Goal: Task Accomplishment & Management: Manage account settings

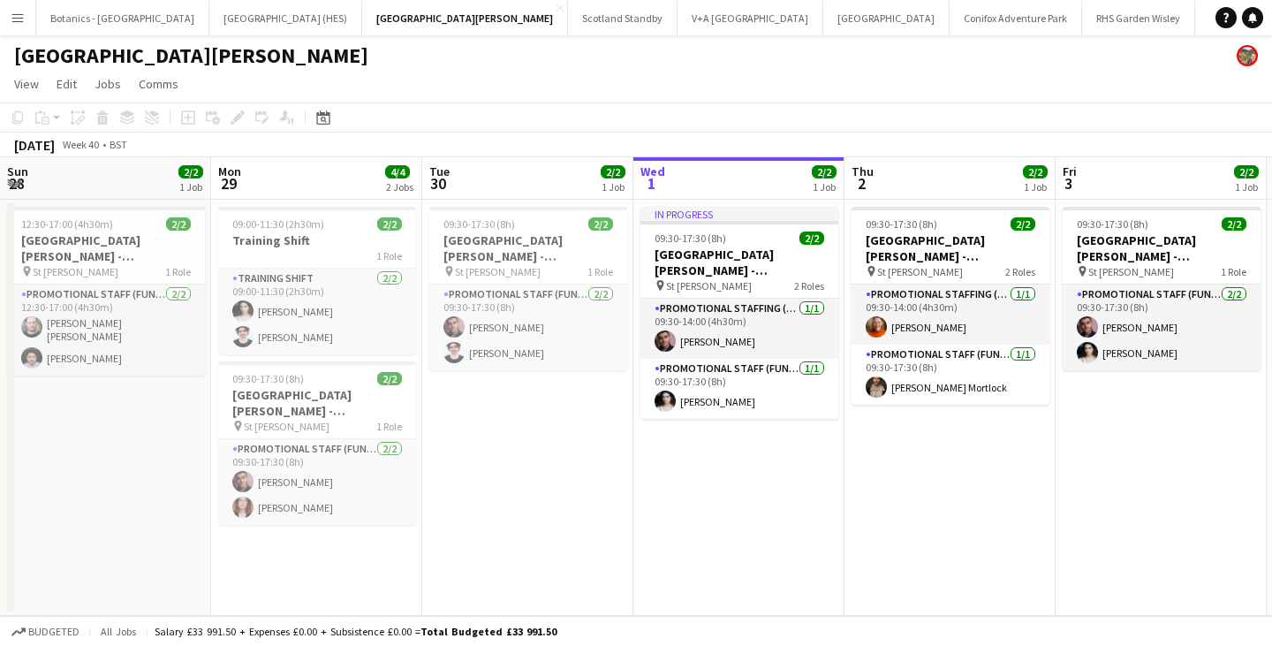
scroll to position [0, 422]
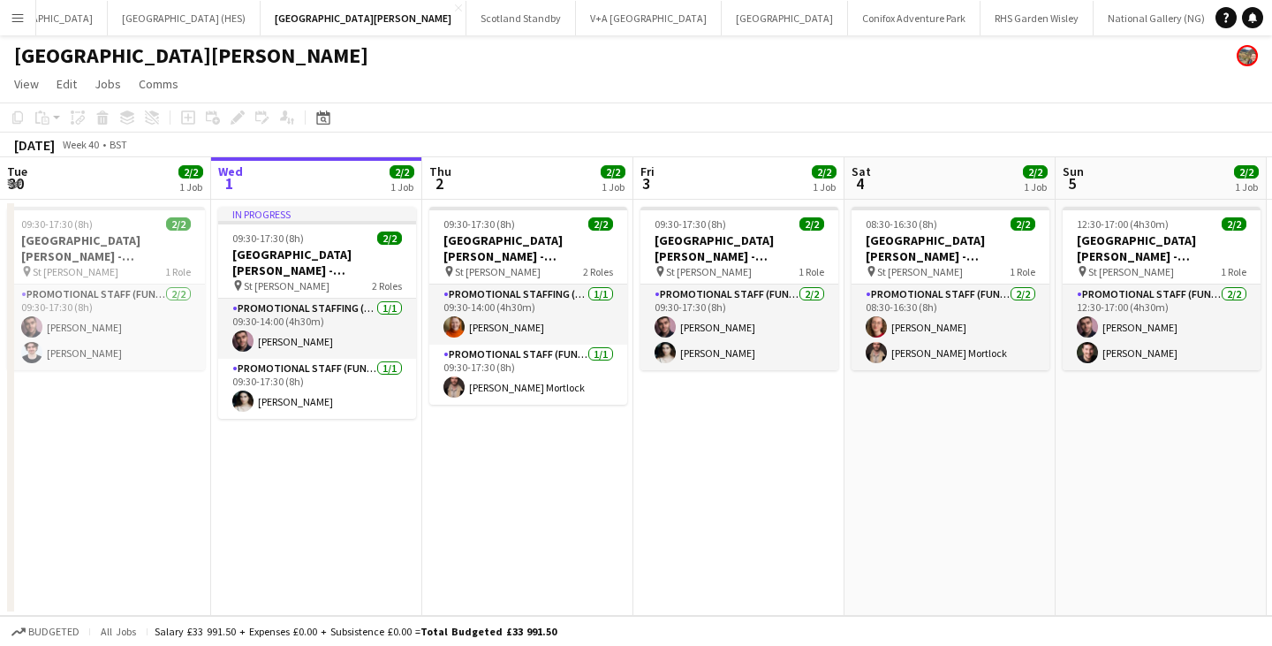
click at [16, 17] on app-icon "Menu" at bounding box center [18, 18] width 14 height 14
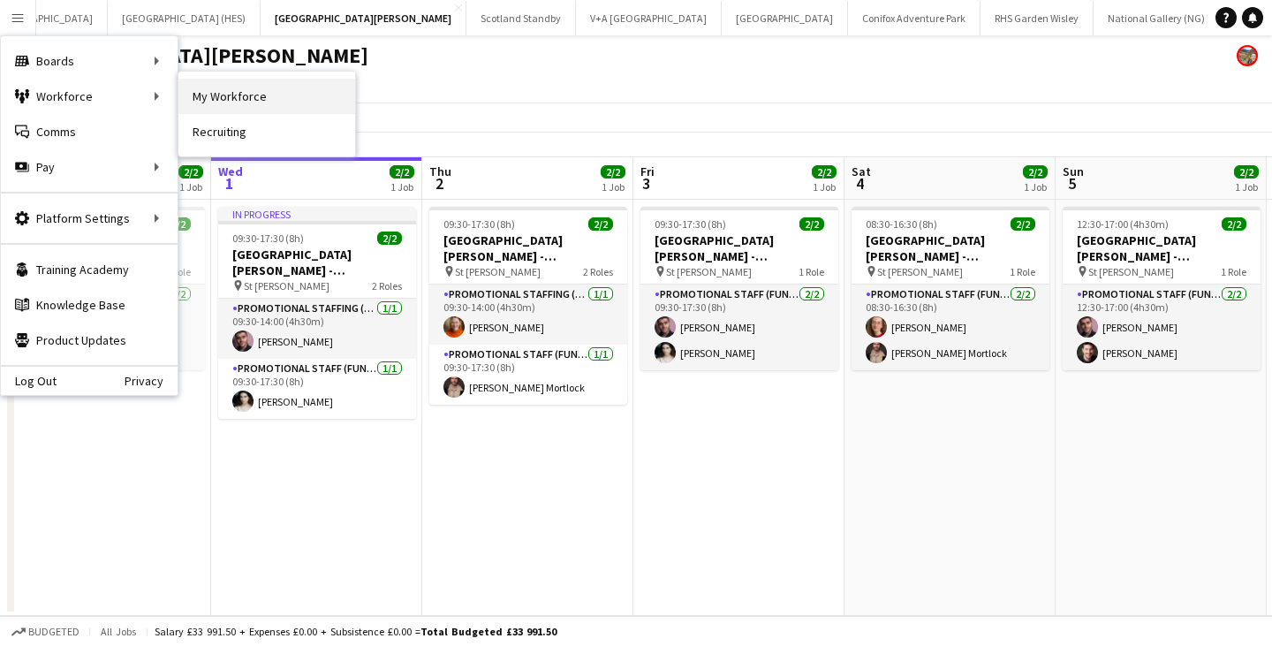
click at [204, 100] on link "My Workforce" at bounding box center [266, 96] width 177 height 35
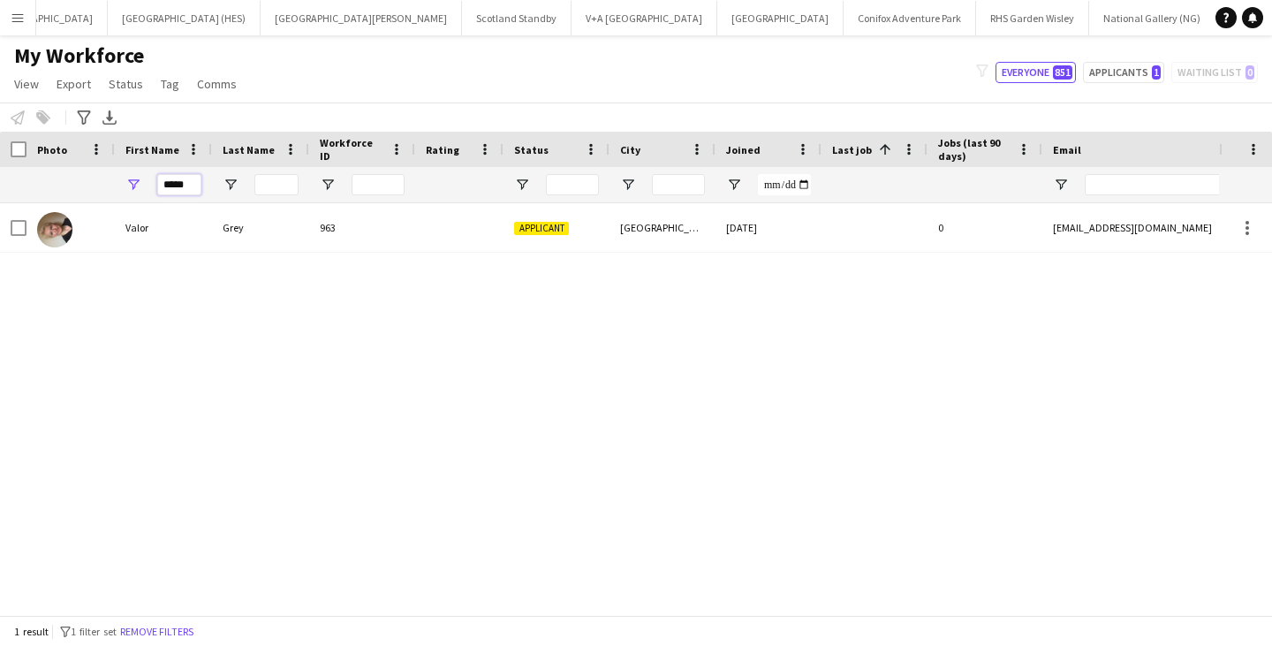
drag, startPoint x: 189, startPoint y: 186, endPoint x: 126, endPoint y: 196, distance: 63.5
click at [126, 196] on div "*****" at bounding box center [163, 184] width 97 height 35
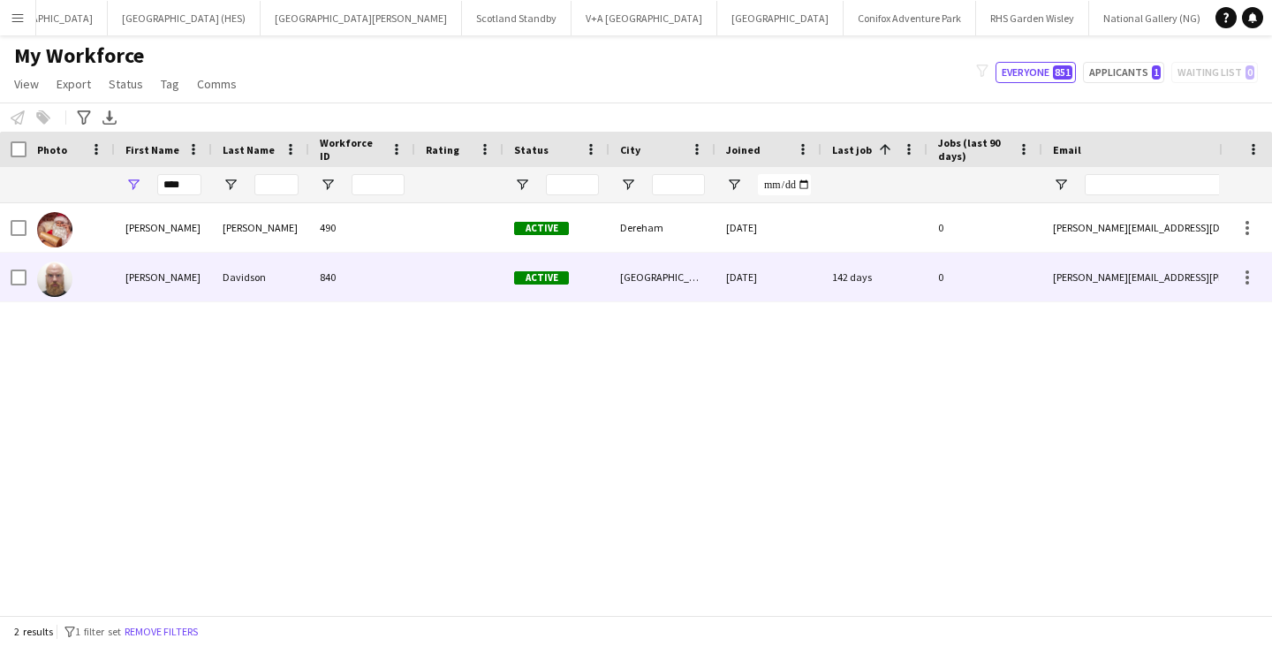
click at [199, 286] on div "[PERSON_NAME]" at bounding box center [163, 277] width 97 height 49
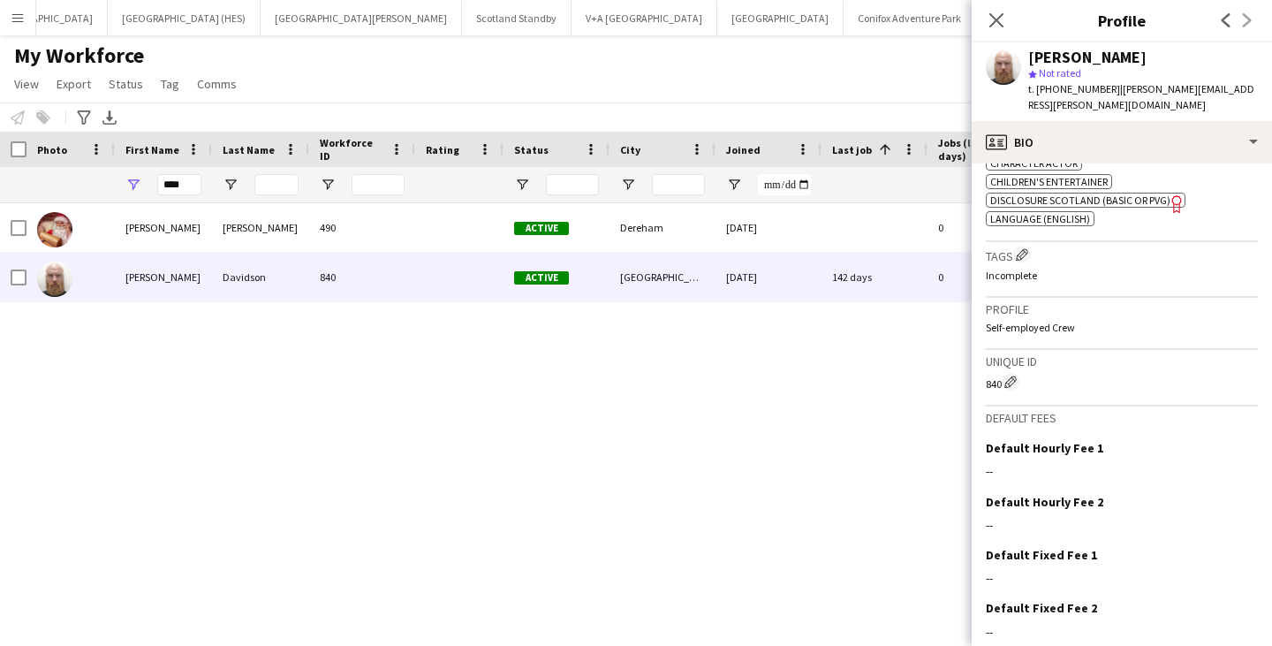
scroll to position [783, 0]
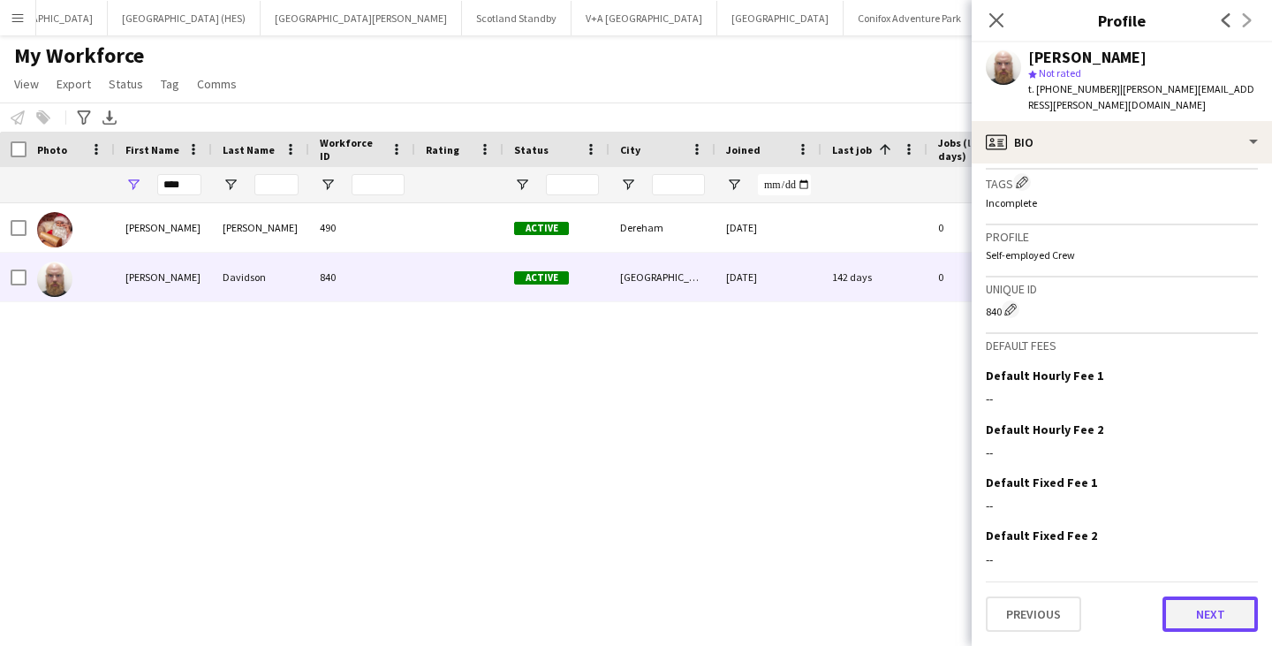
click at [1180, 617] on button "Next" at bounding box center [1210, 613] width 95 height 35
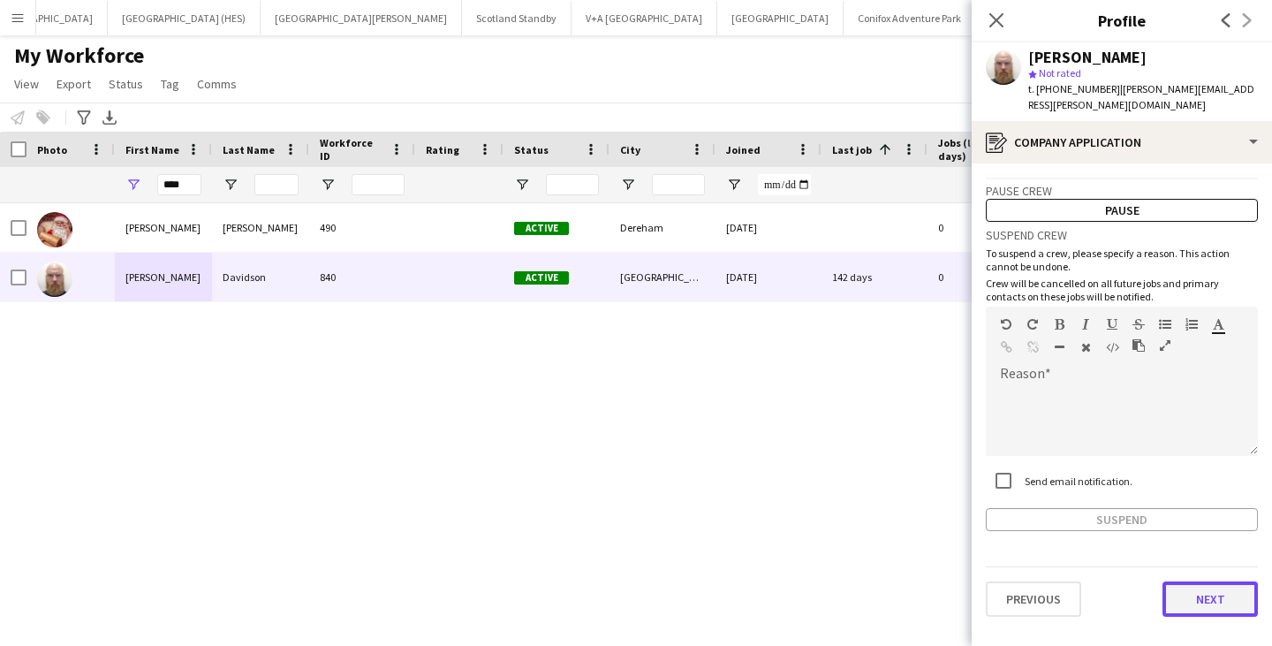
click at [1182, 597] on button "Next" at bounding box center [1210, 598] width 95 height 35
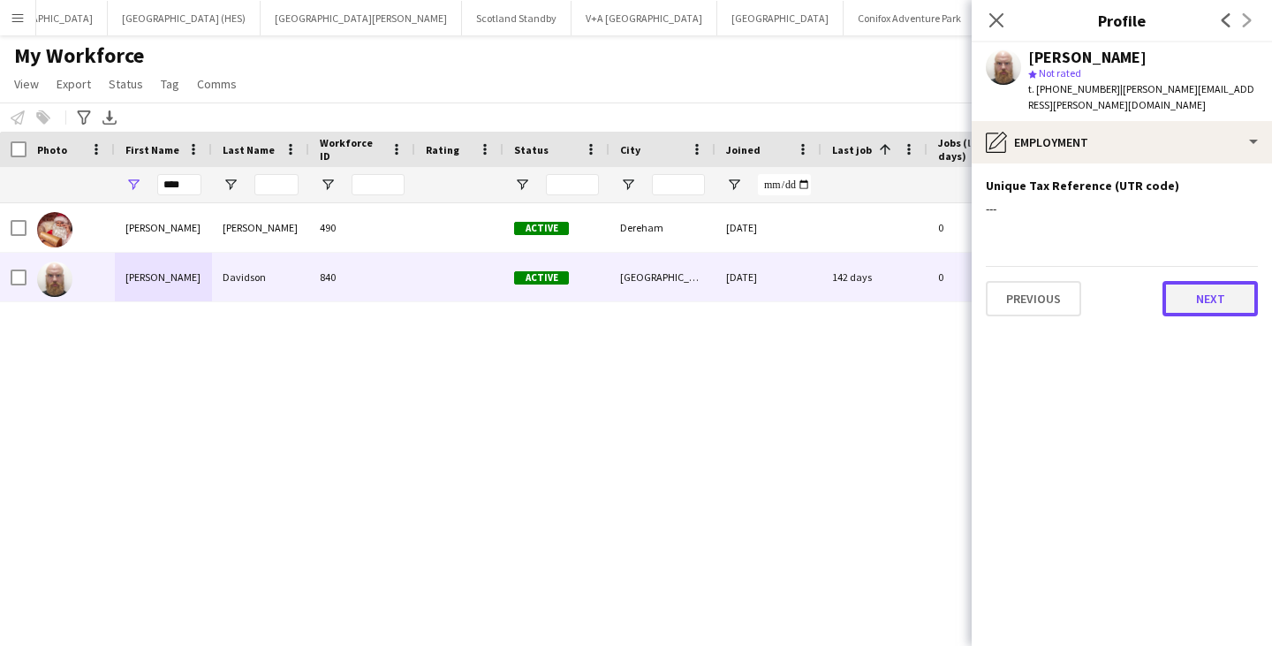
click at [1197, 293] on button "Next" at bounding box center [1210, 298] width 95 height 35
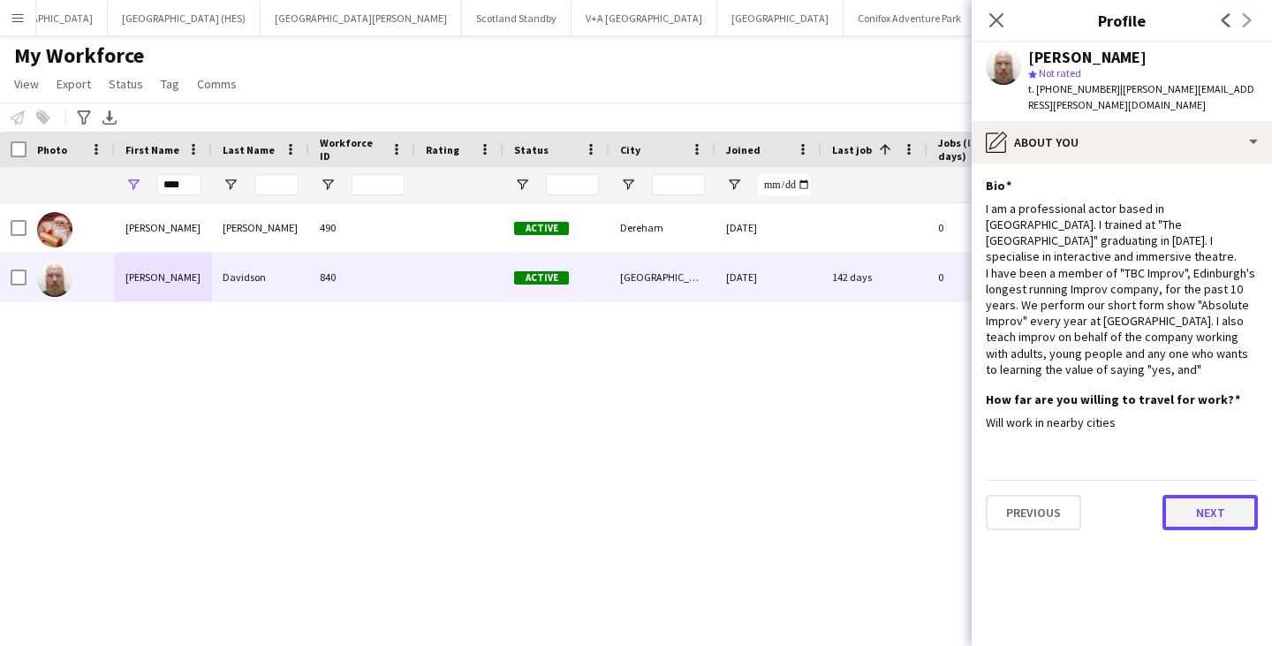
click at [1206, 506] on button "Next" at bounding box center [1210, 512] width 95 height 35
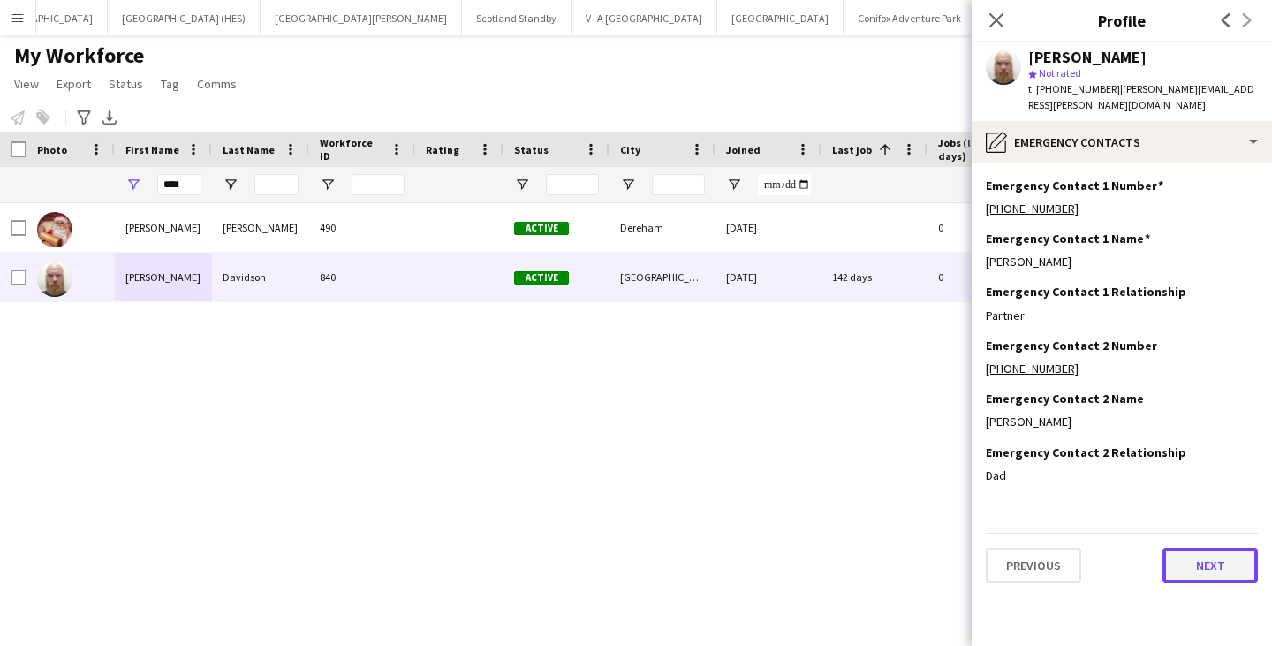
click at [1193, 561] on button "Next" at bounding box center [1210, 565] width 95 height 35
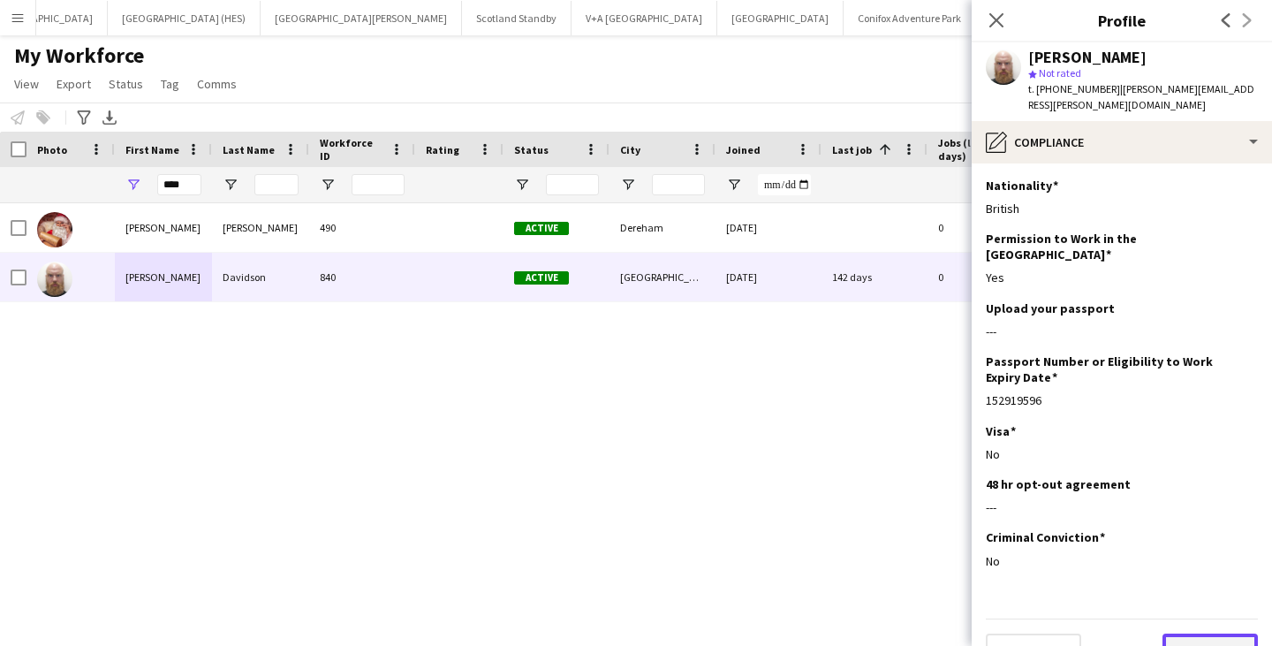
click at [1186, 633] on button "Next" at bounding box center [1210, 650] width 95 height 35
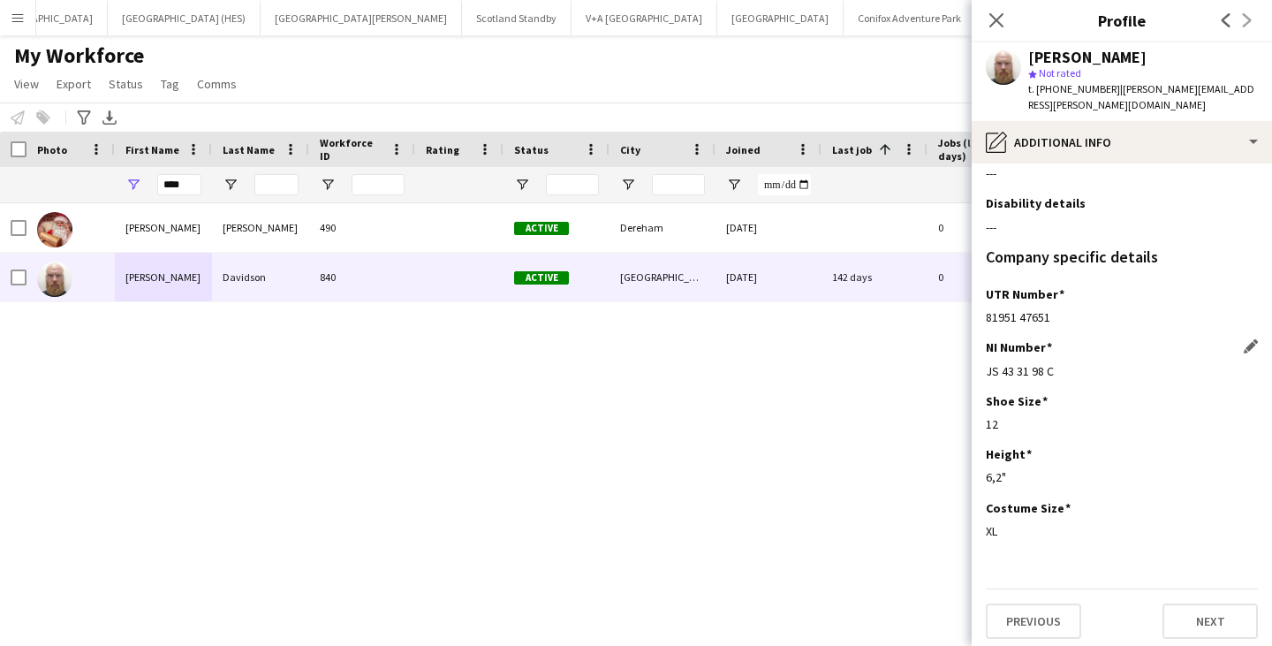
scroll to position [95, 0]
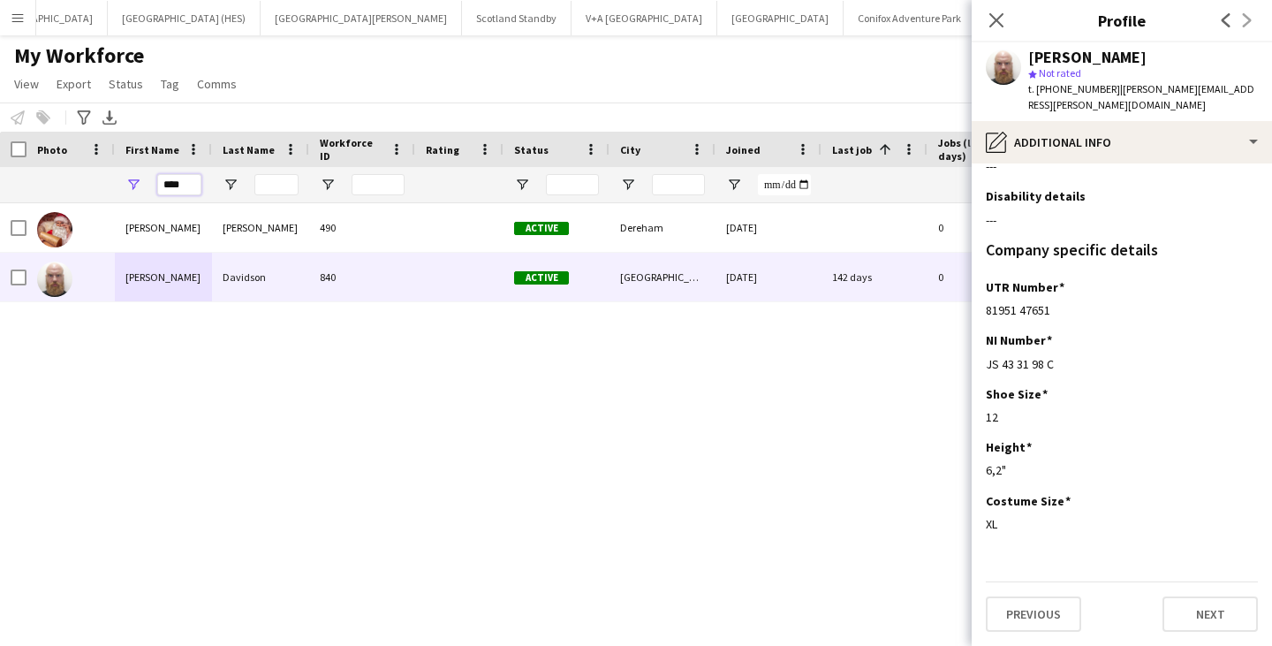
drag, startPoint x: 191, startPoint y: 185, endPoint x: 149, endPoint y: 186, distance: 41.6
click at [149, 186] on div "****" at bounding box center [163, 184] width 97 height 35
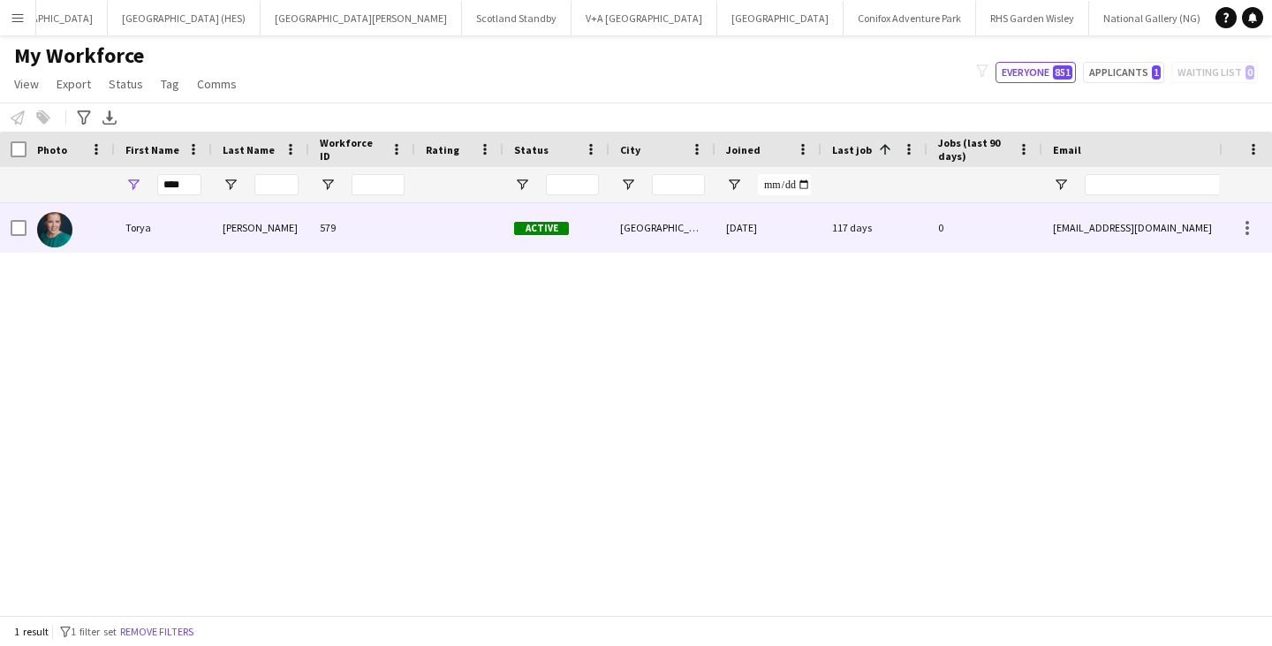
click at [150, 237] on div "Torya" at bounding box center [163, 227] width 97 height 49
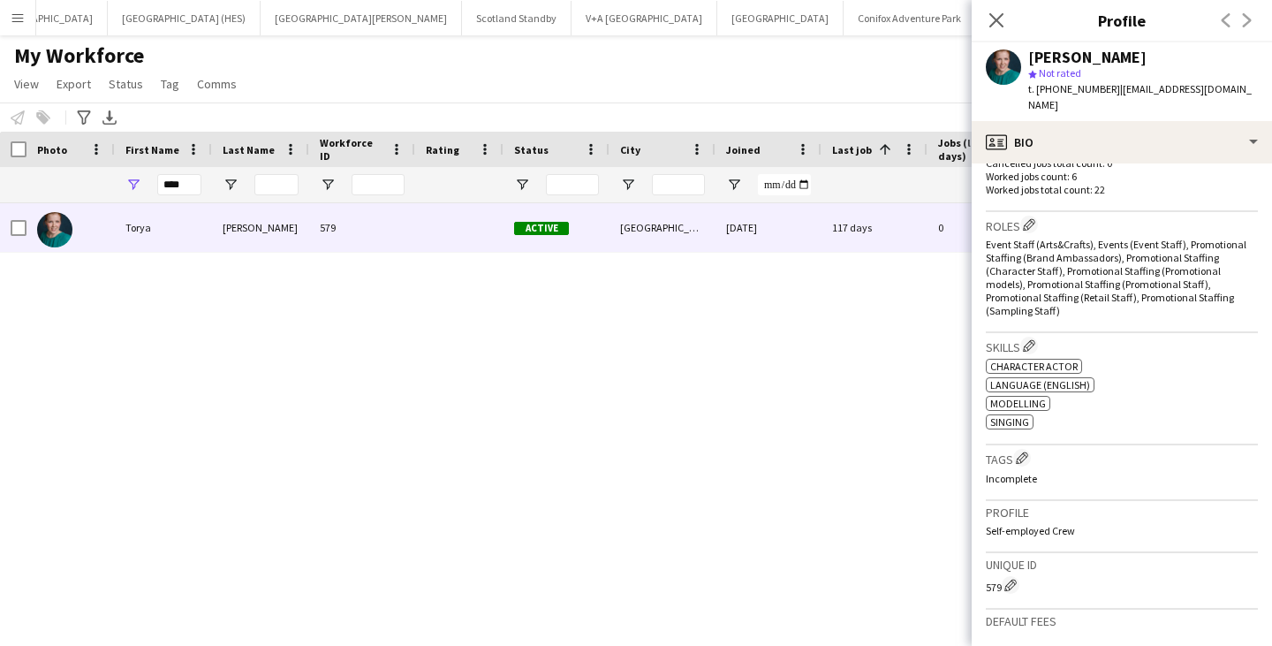
scroll to position [809, 0]
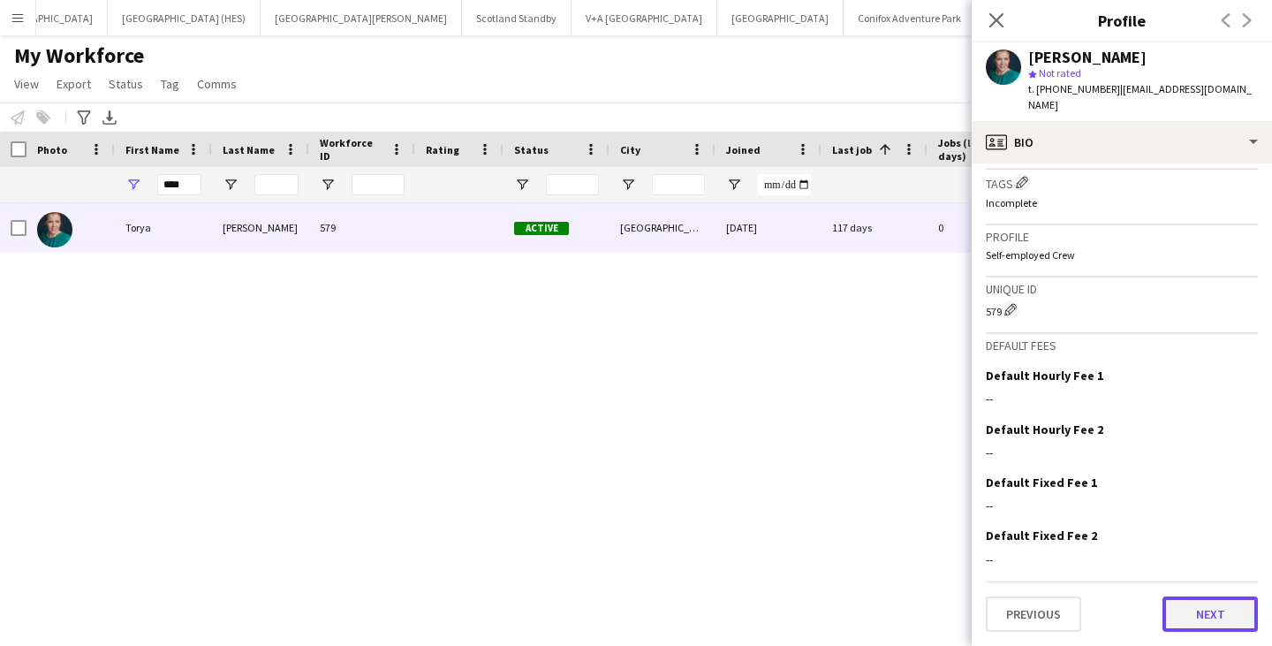
click at [1203, 618] on button "Next" at bounding box center [1210, 613] width 95 height 35
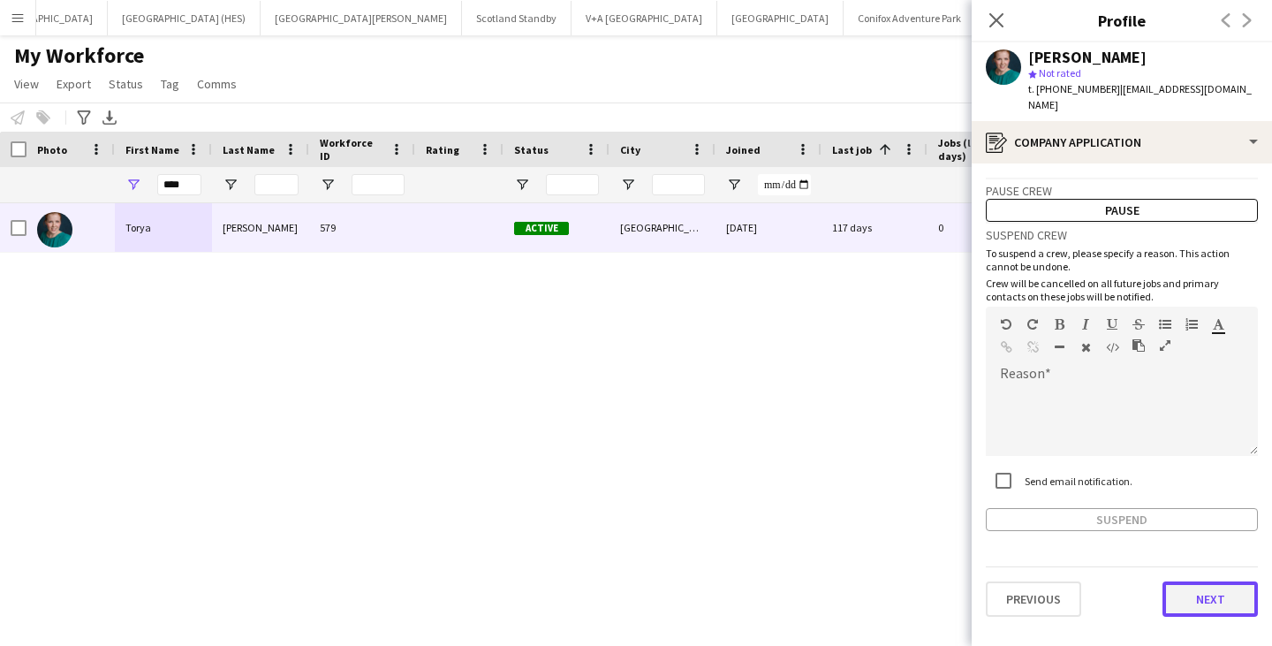
click at [1205, 581] on button "Next" at bounding box center [1210, 598] width 95 height 35
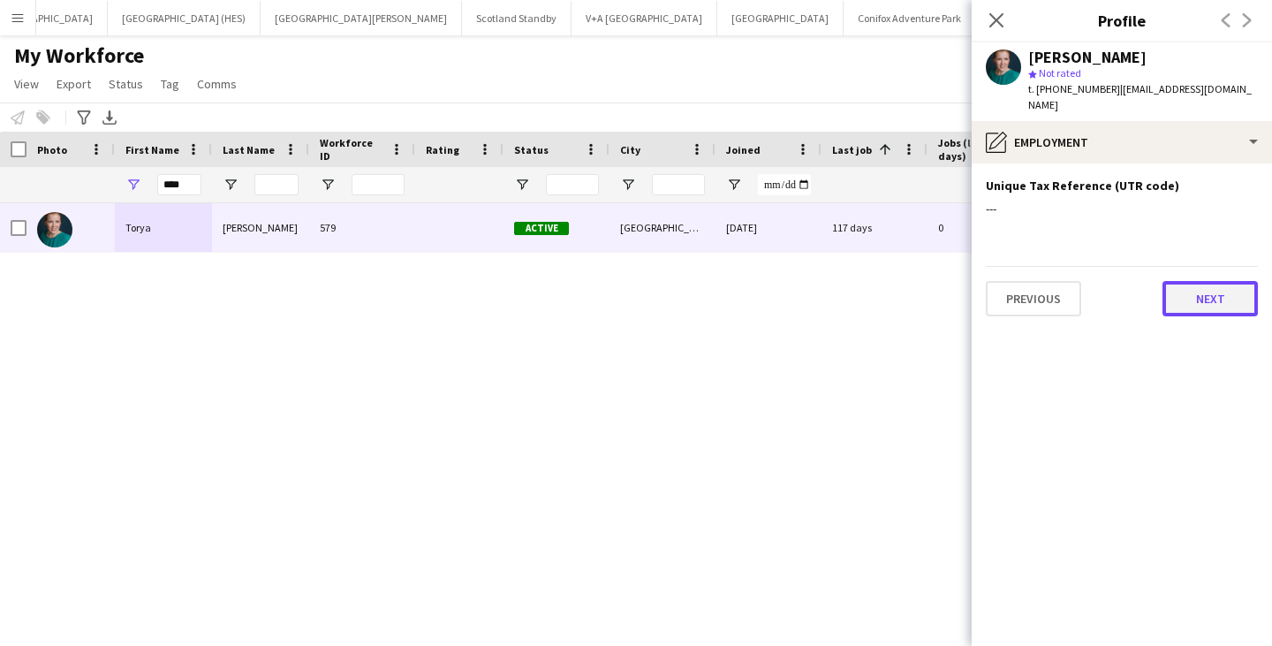
click at [1219, 283] on button "Next" at bounding box center [1210, 298] width 95 height 35
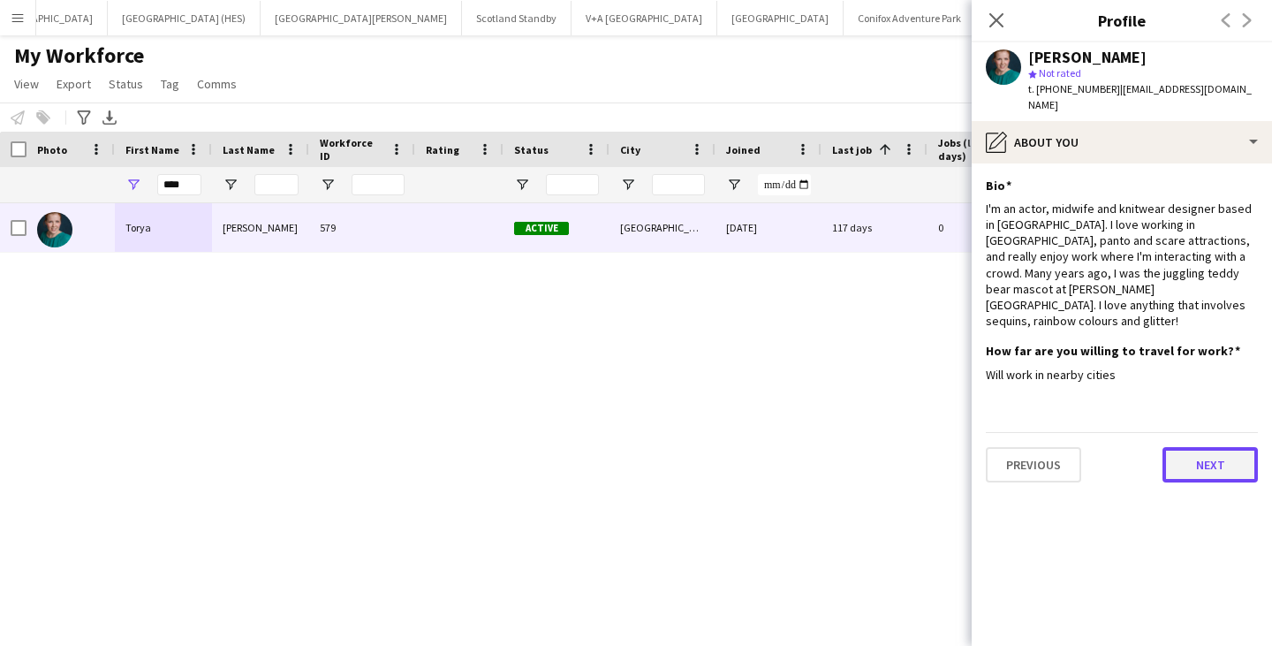
click at [1224, 447] on button "Next" at bounding box center [1210, 464] width 95 height 35
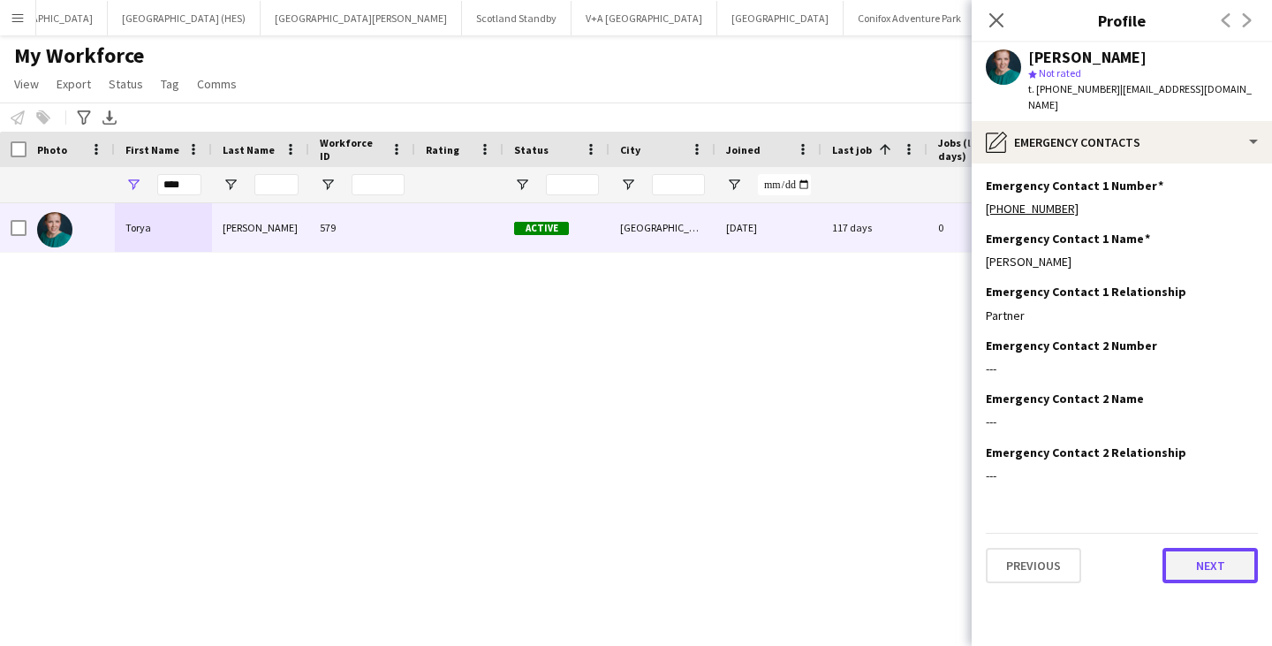
click at [1218, 561] on button "Next" at bounding box center [1210, 565] width 95 height 35
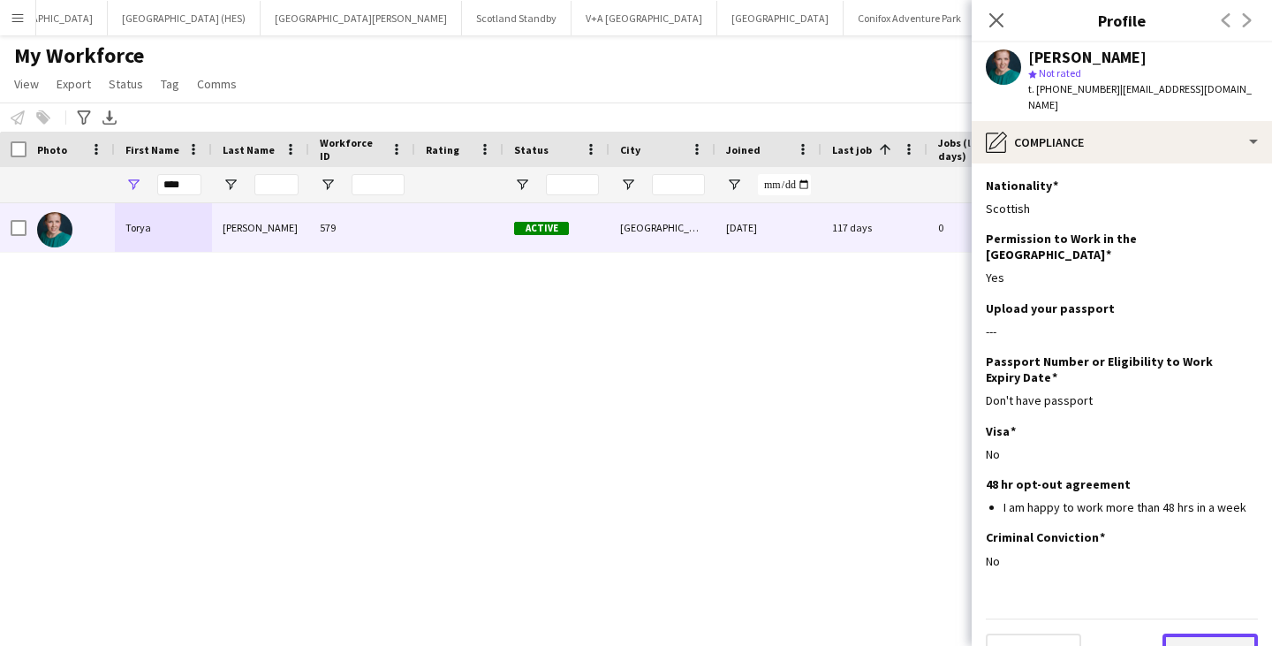
click at [1215, 634] on button "Next" at bounding box center [1210, 650] width 95 height 35
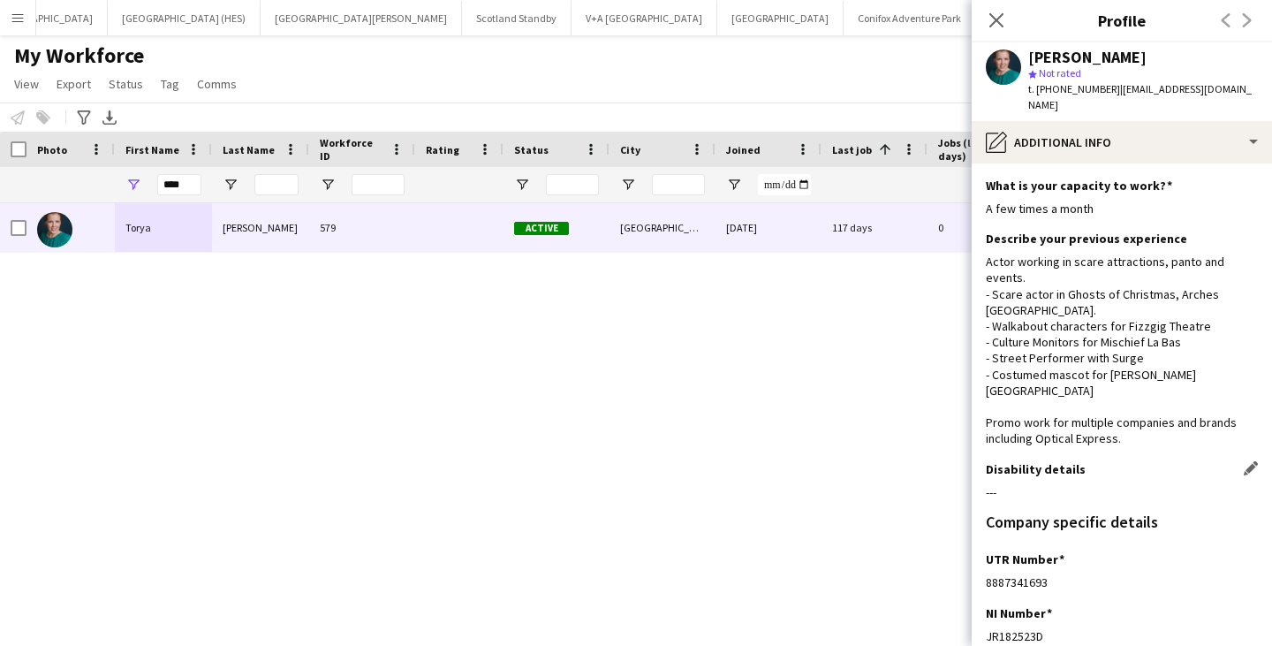
scroll to position [256, 0]
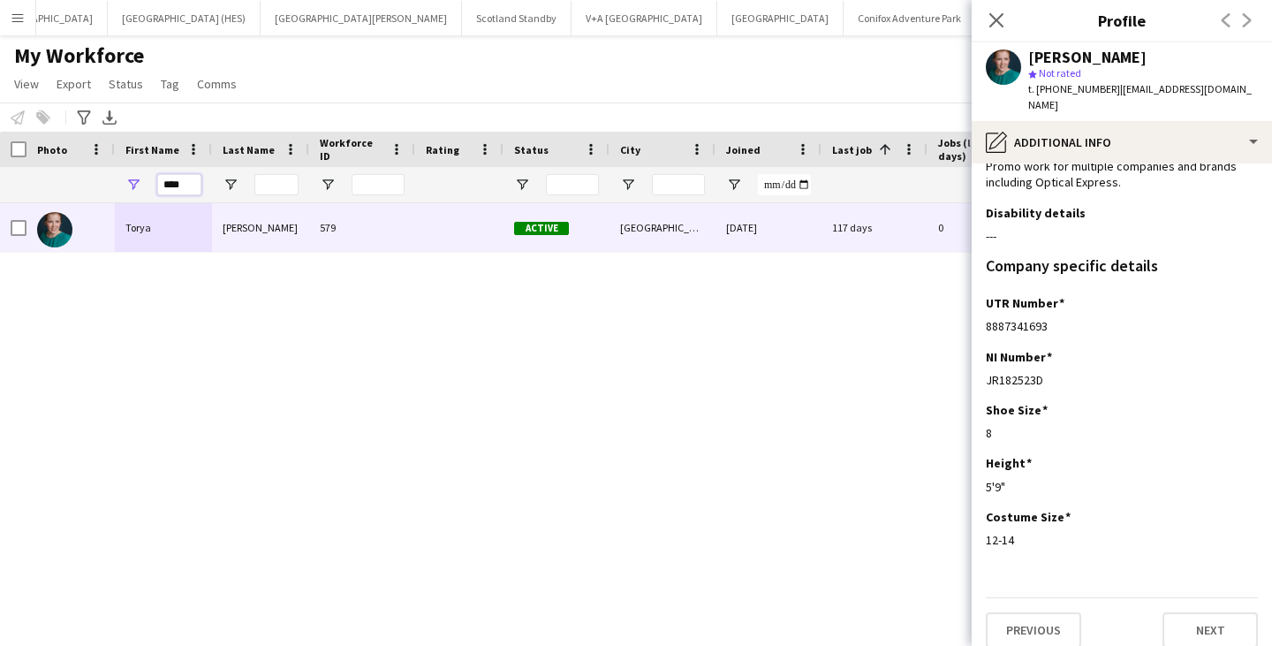
drag, startPoint x: 192, startPoint y: 185, endPoint x: 155, endPoint y: 188, distance: 37.3
click at [155, 188] on div "****" at bounding box center [163, 184] width 97 height 35
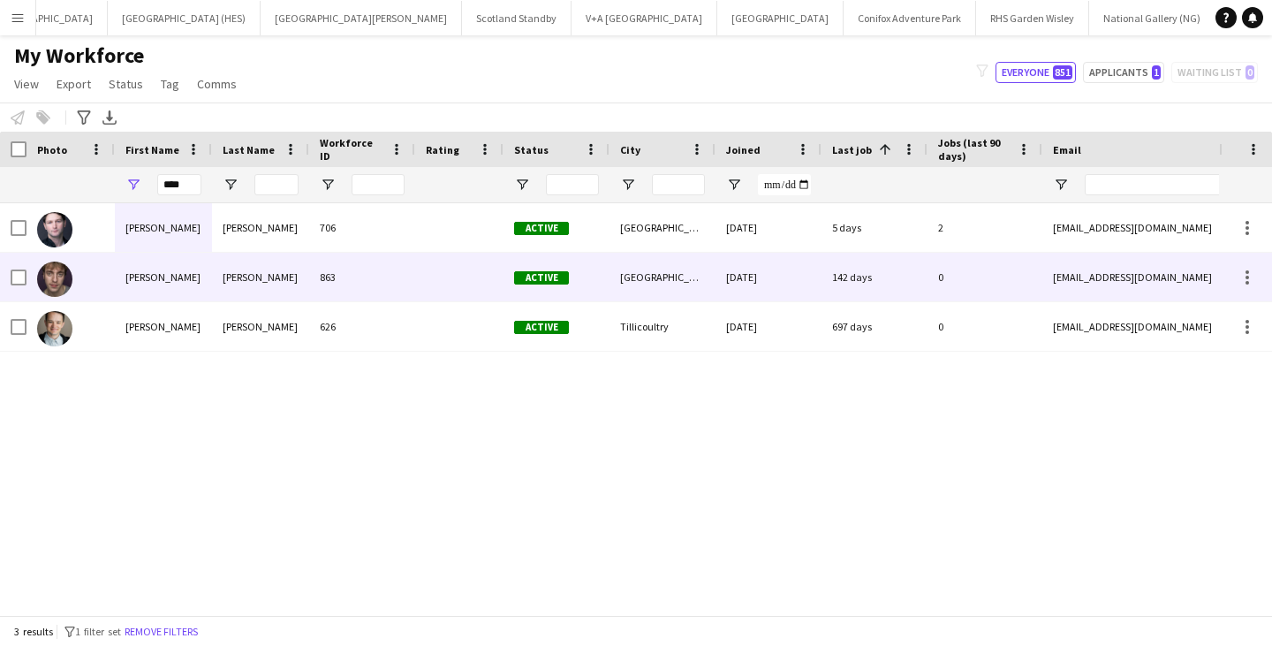
click at [164, 277] on div "[PERSON_NAME]" at bounding box center [163, 277] width 97 height 49
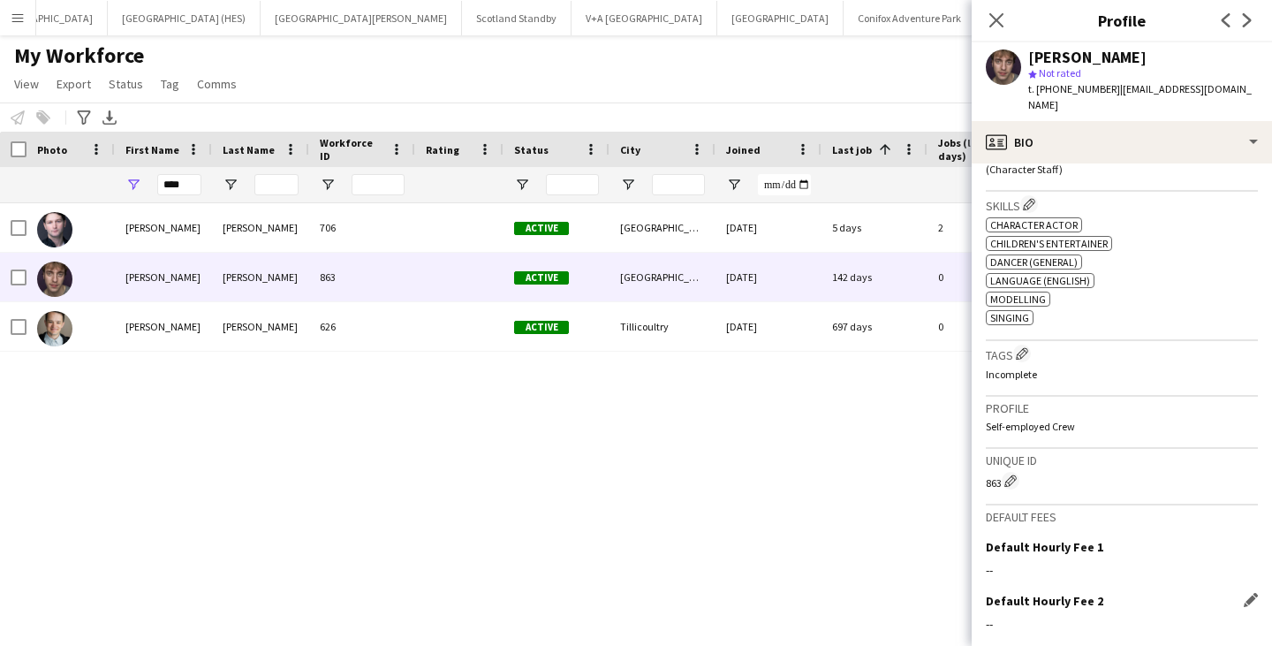
scroll to position [779, 0]
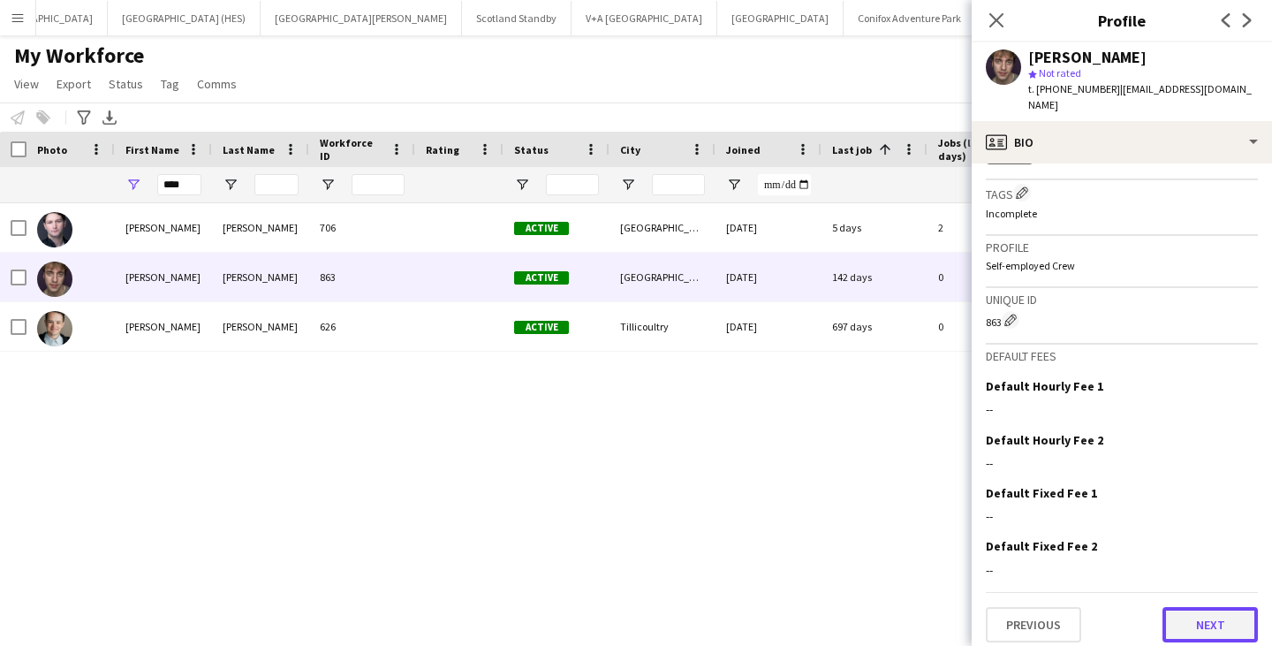
click at [1191, 615] on button "Next" at bounding box center [1210, 624] width 95 height 35
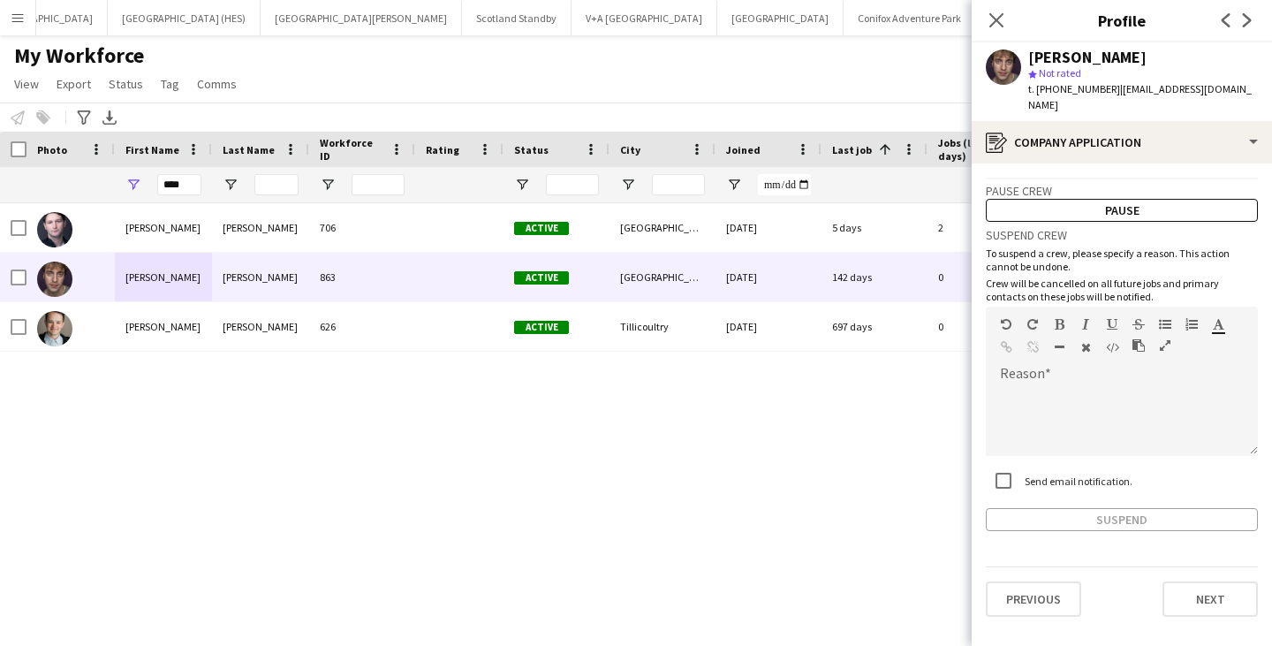
click at [1191, 615] on app-crew-profile-application "Pause crew Pause Suspend crew To suspend a crew, please specify a reason. This …" at bounding box center [1122, 404] width 300 height 482
click at [1203, 581] on button "Next" at bounding box center [1210, 598] width 95 height 35
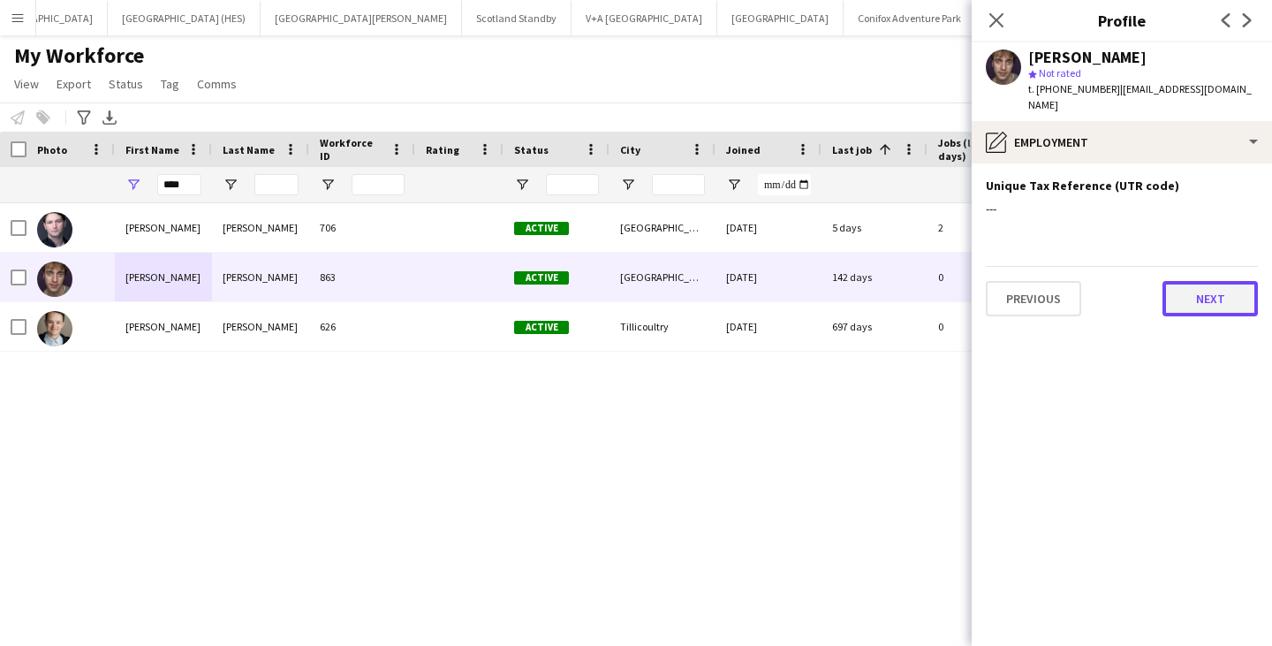
click at [1214, 293] on button "Next" at bounding box center [1210, 298] width 95 height 35
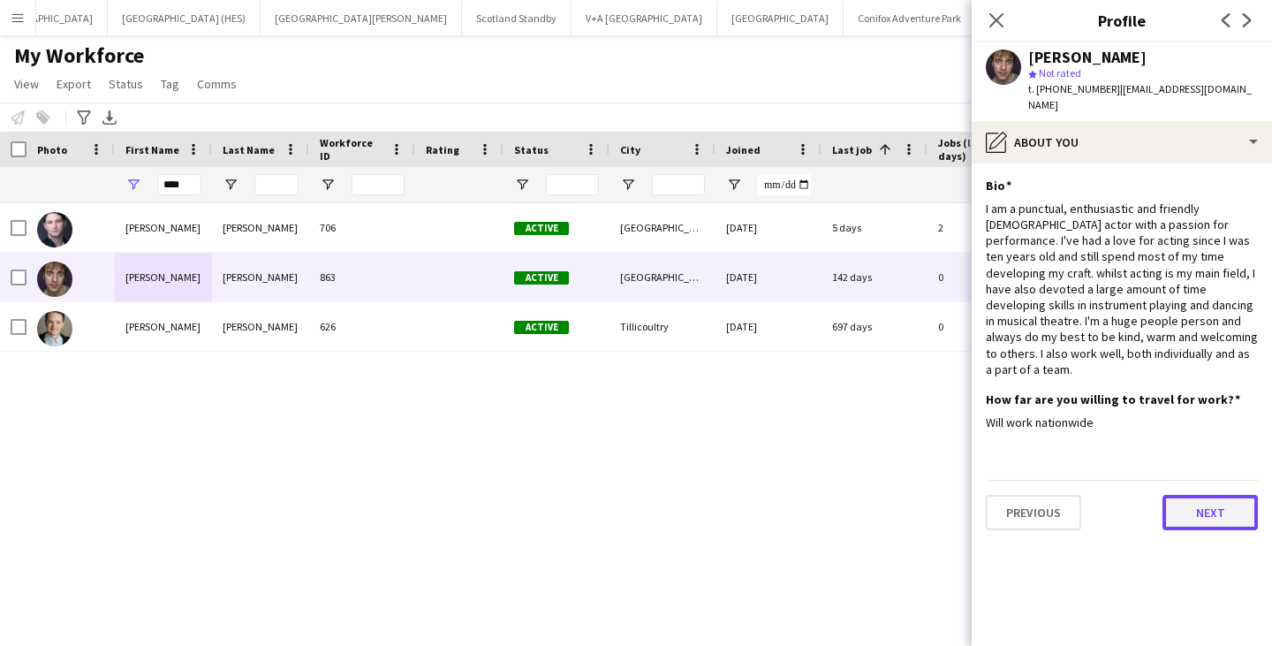
click at [1226, 495] on button "Next" at bounding box center [1210, 512] width 95 height 35
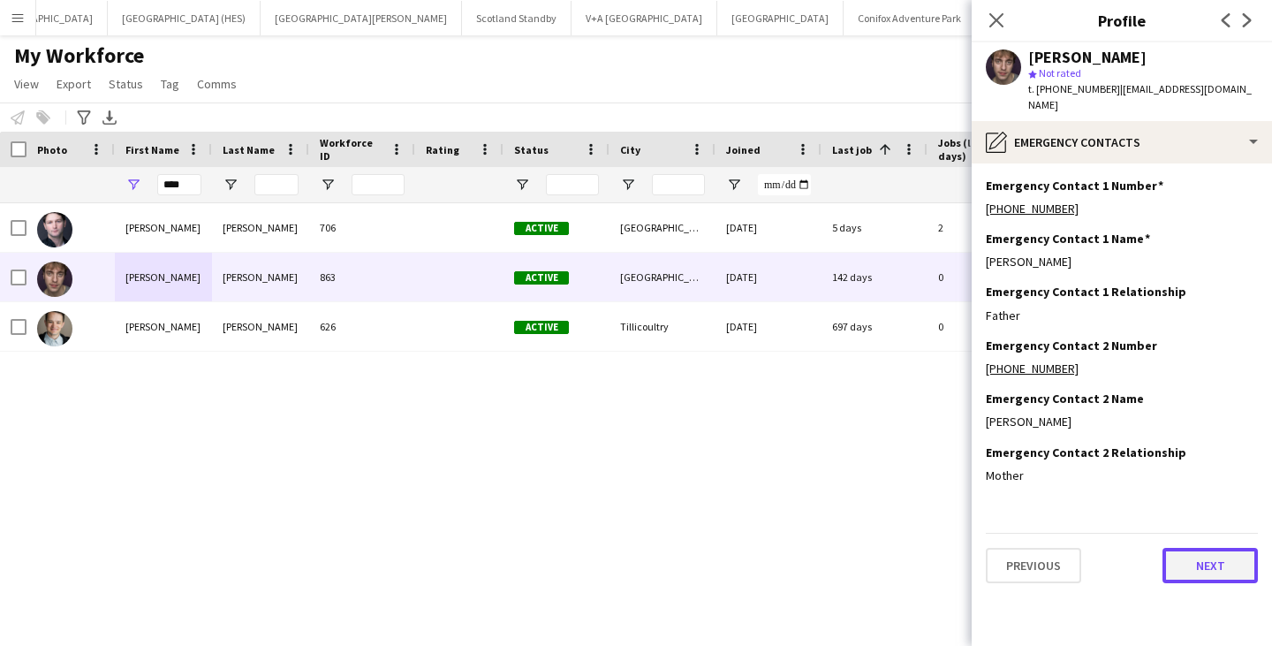
click at [1209, 551] on button "Next" at bounding box center [1210, 565] width 95 height 35
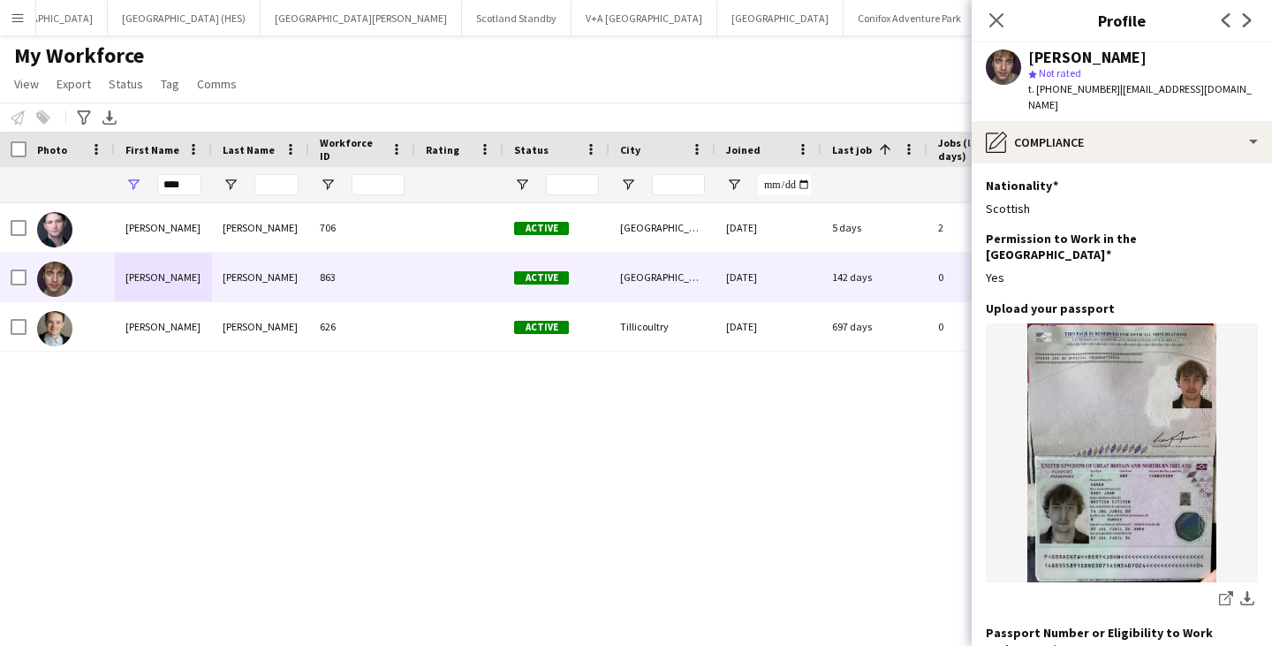
scroll to position [276, 0]
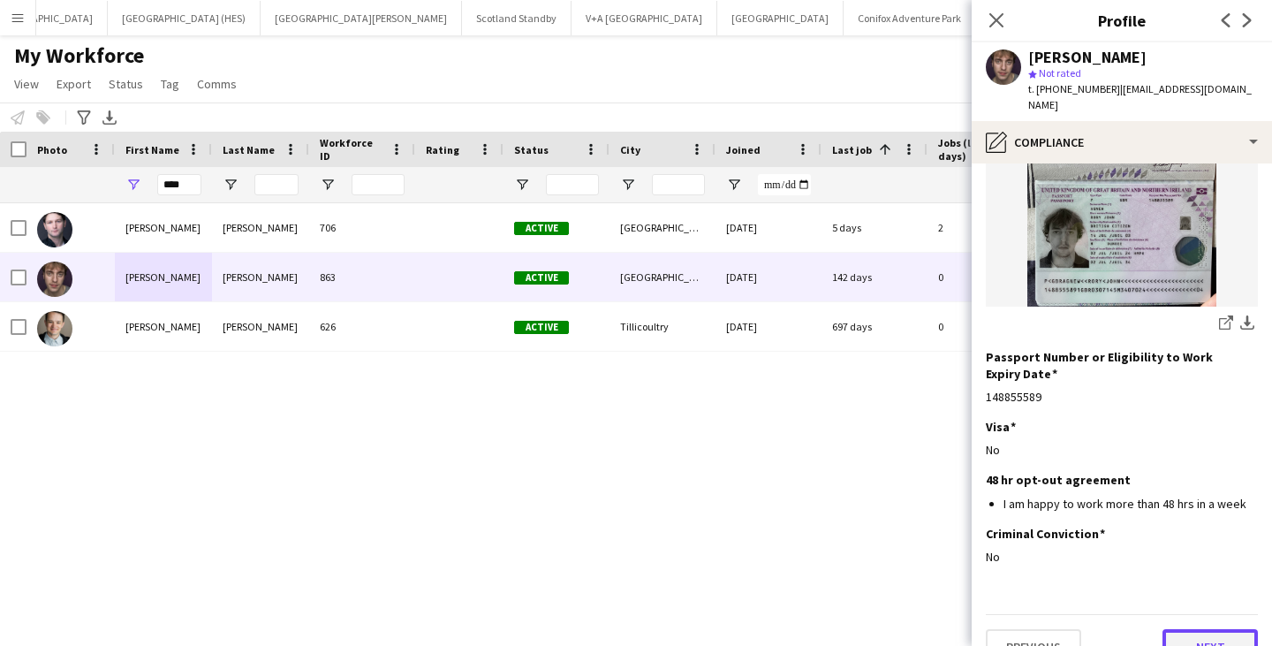
click at [1221, 629] on button "Next" at bounding box center [1210, 646] width 95 height 35
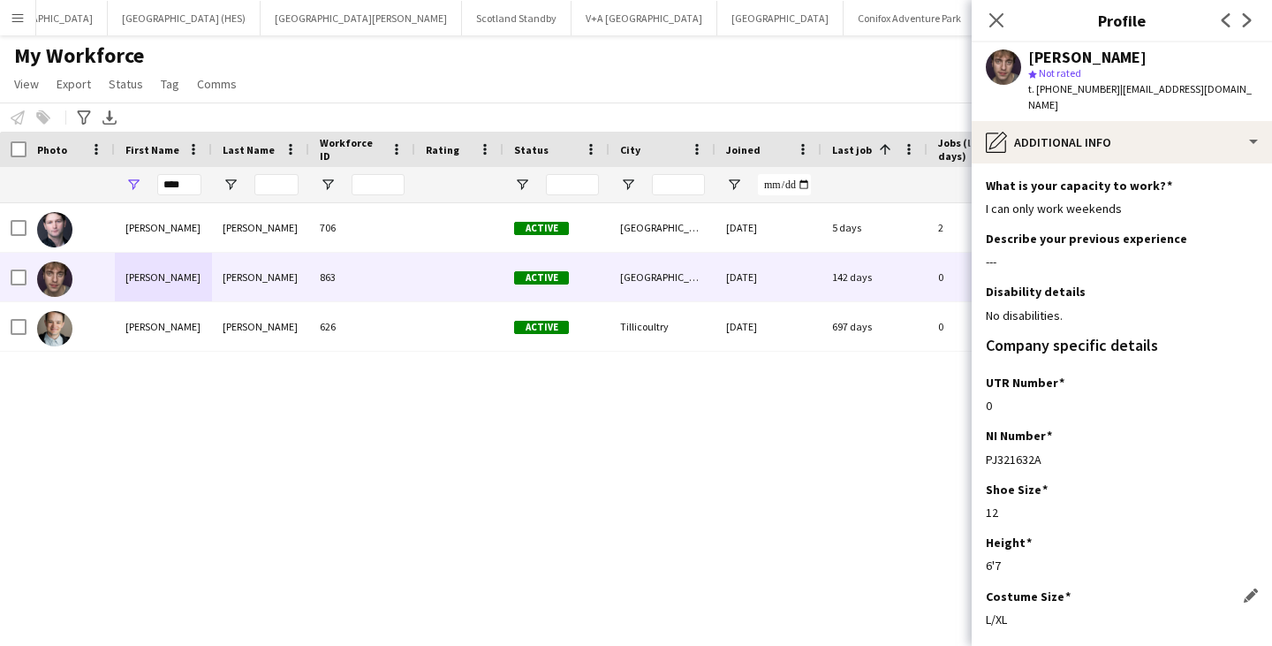
scroll to position [80, 0]
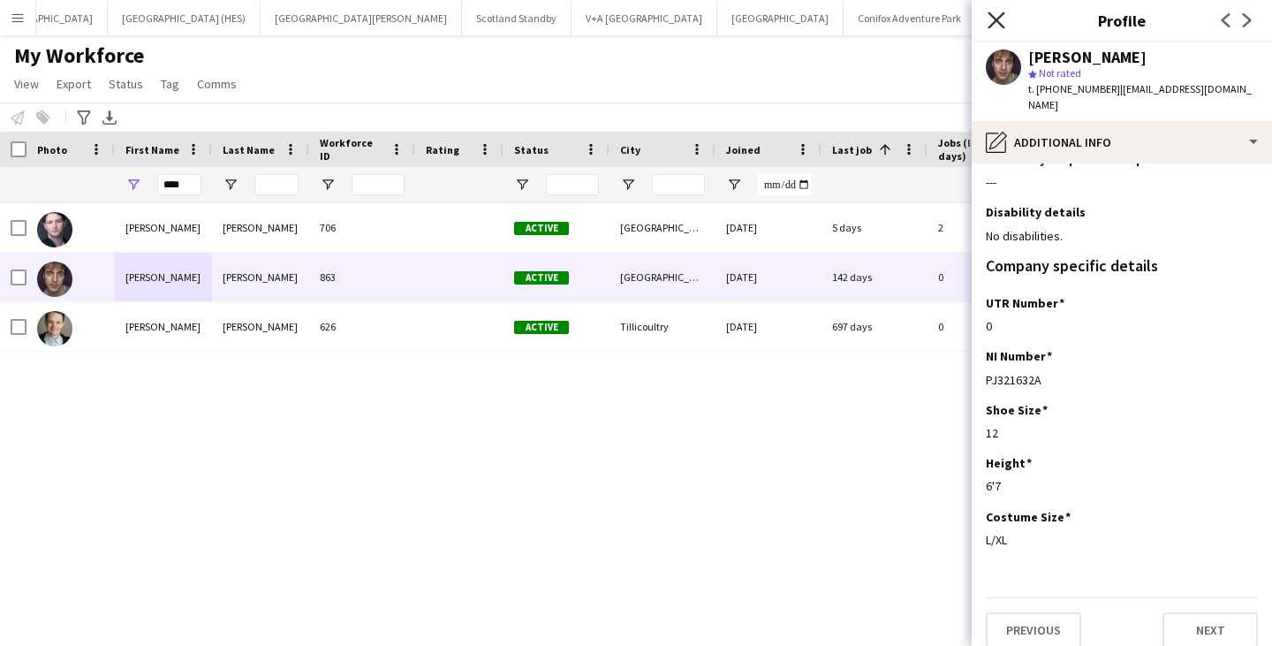
click at [998, 27] on icon "Close pop-in" at bounding box center [996, 19] width 17 height 17
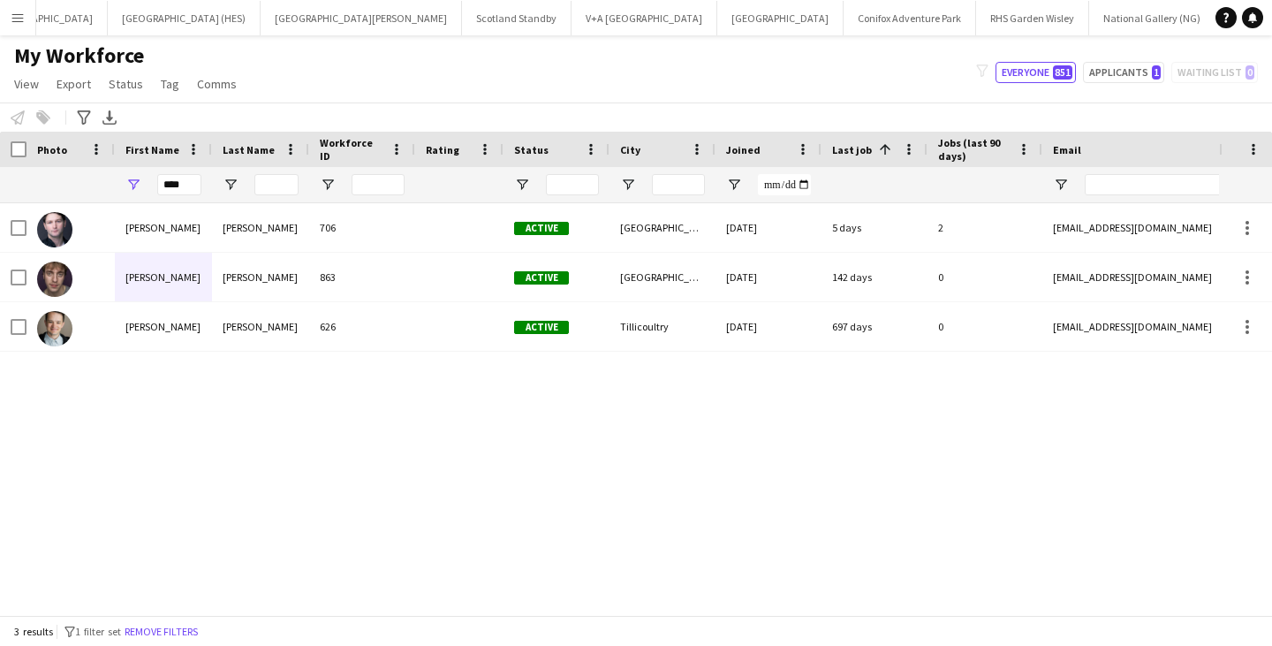
click at [689, 509] on div "[PERSON_NAME] 706 Active [GEOGRAPHIC_DATA] [DATE] 5 days 2 [EMAIL_ADDRESS][DOMA…" at bounding box center [609, 402] width 1219 height 398
drag, startPoint x: 194, startPoint y: 181, endPoint x: 117, endPoint y: 187, distance: 77.1
click at [117, 187] on div "****" at bounding box center [163, 184] width 97 height 35
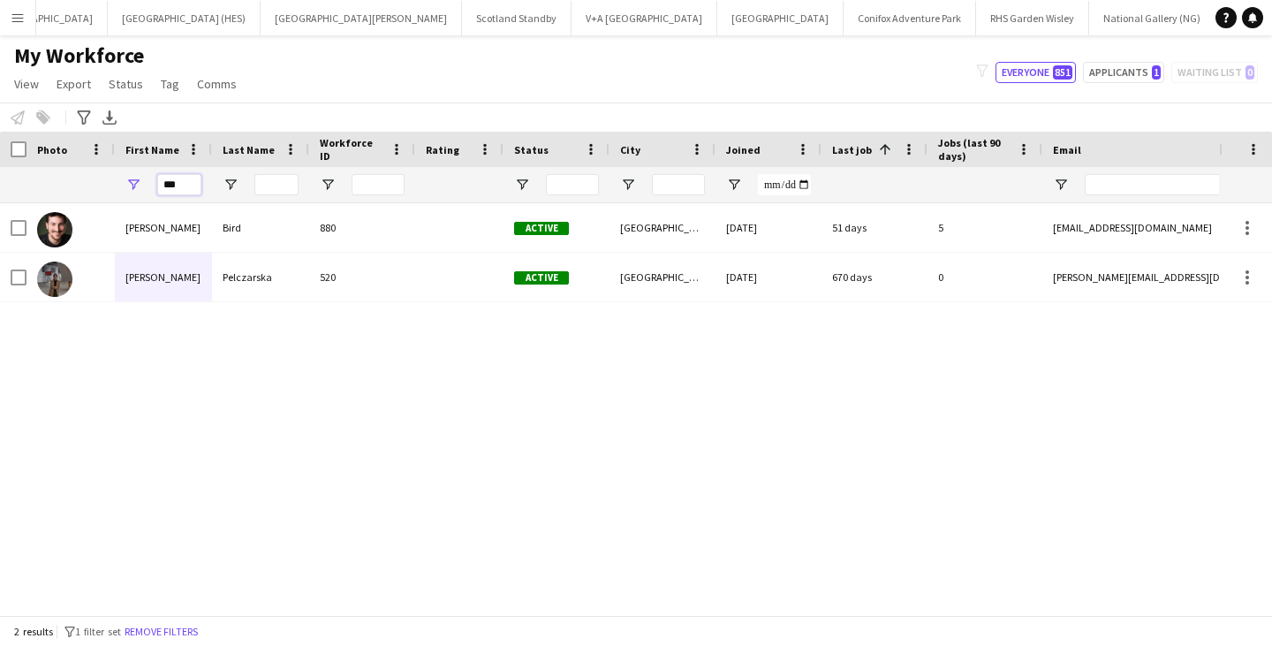
type input "***"
